Goal: Check status: Check status

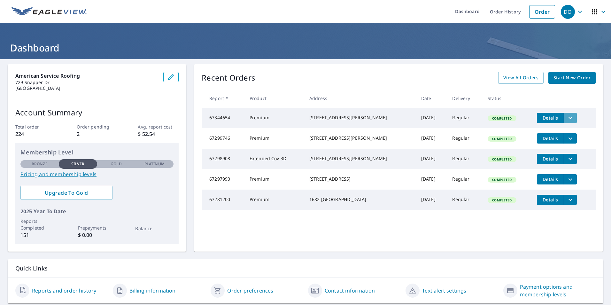
click at [567, 118] on icon "filesDropdownBtn-67344654" at bounding box center [571, 118] width 8 height 8
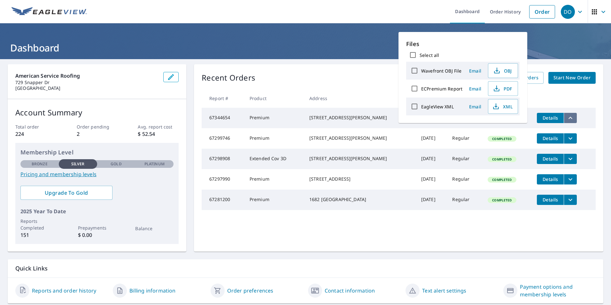
drag, startPoint x: 563, startPoint y: 118, endPoint x: 557, endPoint y: 119, distance: 6.1
click at [567, 119] on icon "filesDropdownBtn-67344654" at bounding box center [571, 118] width 8 height 8
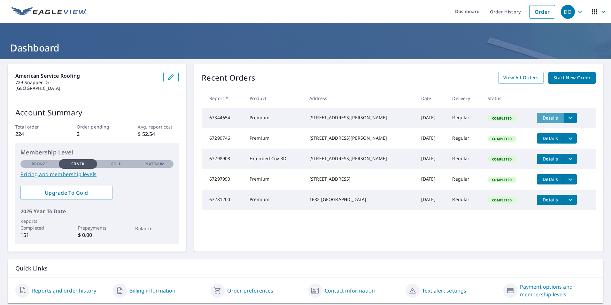
click at [541, 118] on span "Details" at bounding box center [550, 118] width 19 height 6
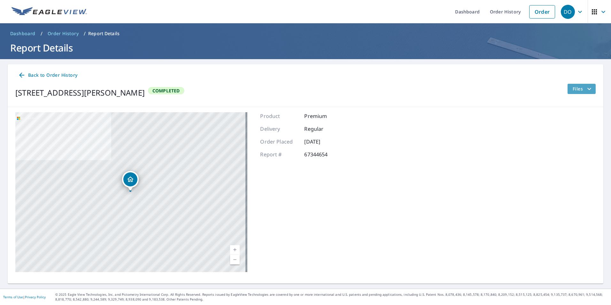
click at [587, 88] on icon "filesDropdownBtn-67344654" at bounding box center [590, 89] width 8 height 8
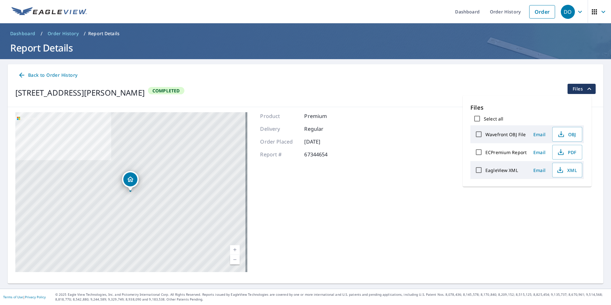
click at [406, 153] on div "6105 Bowin Dr Fort Worth, TX 76132 Aerial Road A standard road map Aerial A det…" at bounding box center [306, 192] width 596 height 170
